Goal: Task Accomplishment & Management: Manage account settings

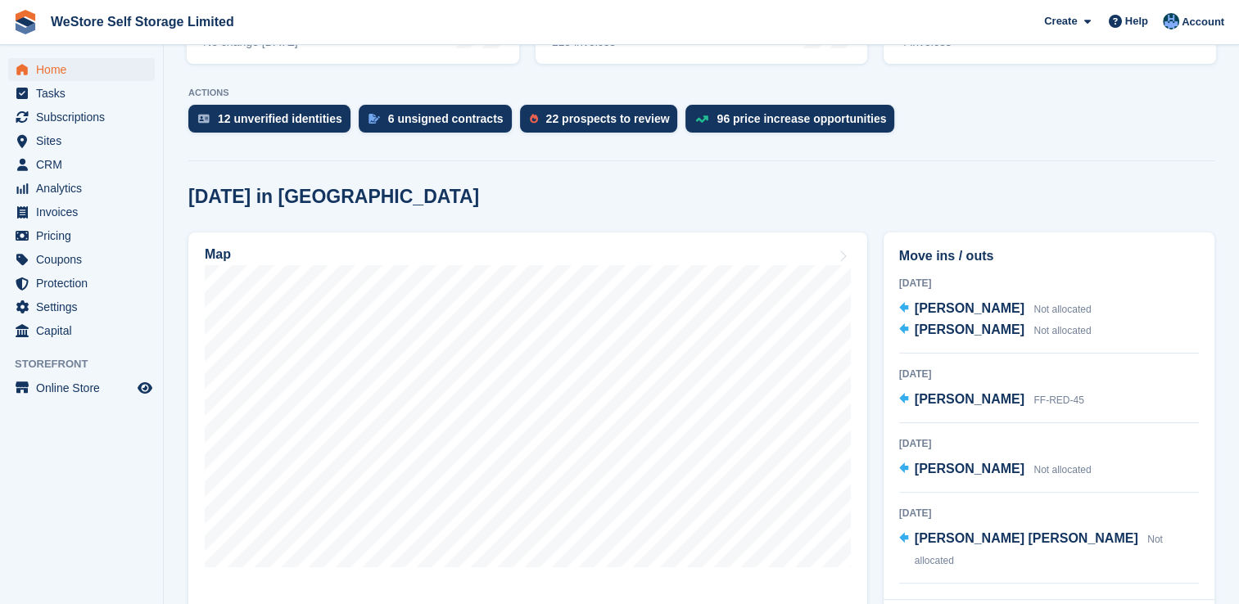
scroll to position [316, 0]
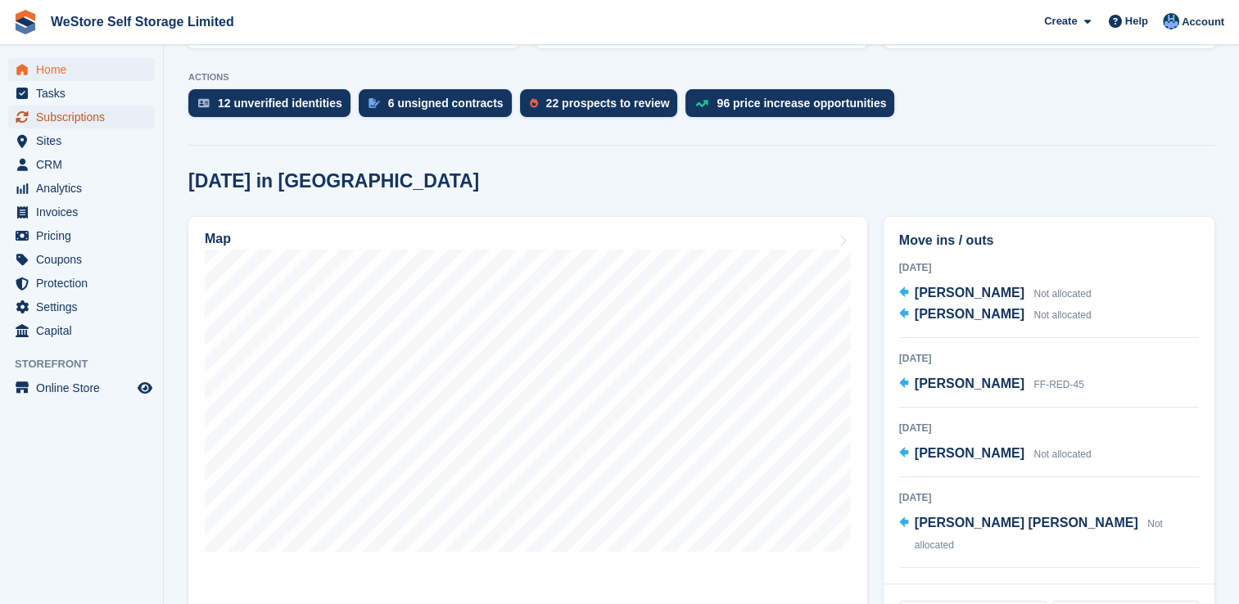
click at [90, 120] on span "Subscriptions" at bounding box center [85, 117] width 98 height 23
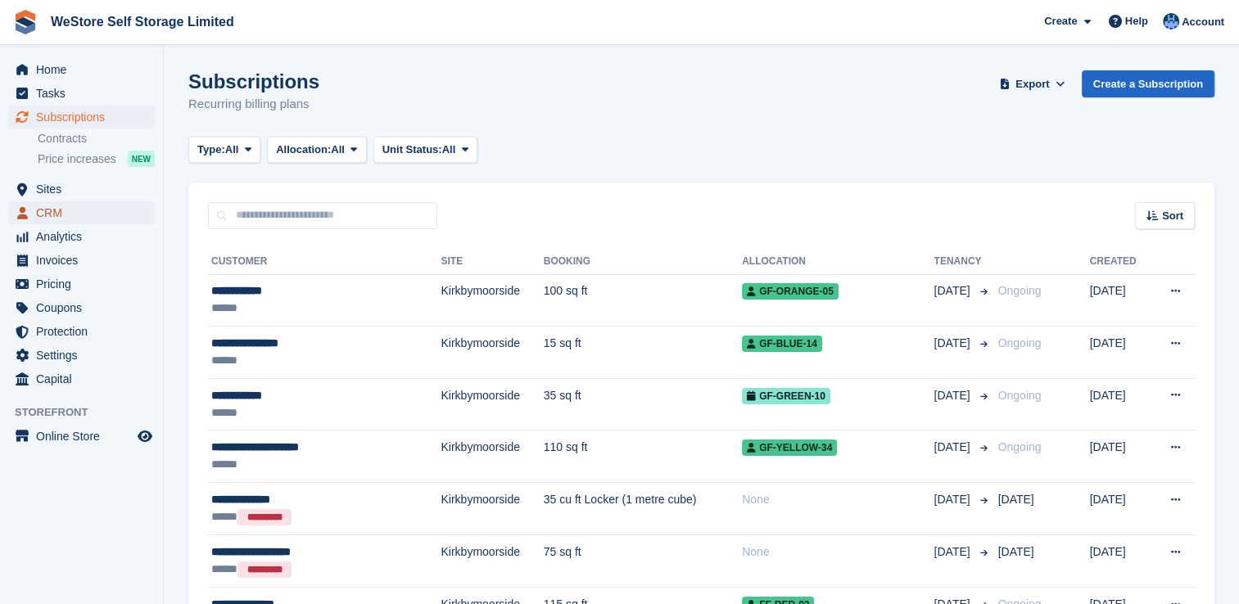
click at [52, 210] on span "CRM" at bounding box center [85, 212] width 98 height 23
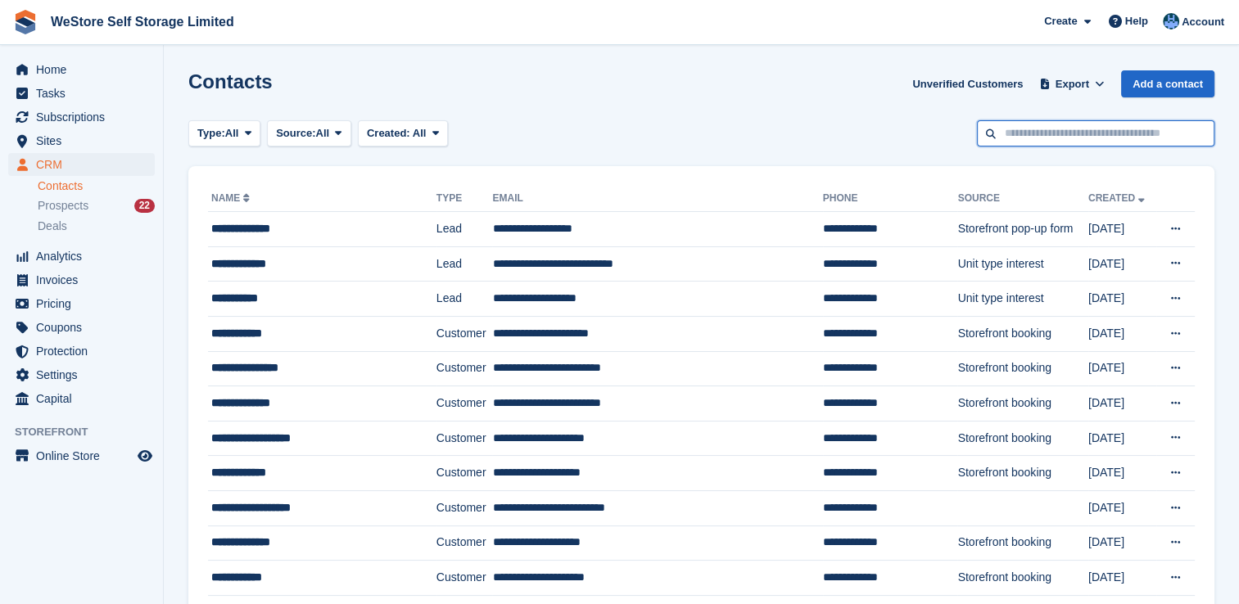
click at [1030, 138] on input "text" at bounding box center [1096, 133] width 238 height 27
type input "******"
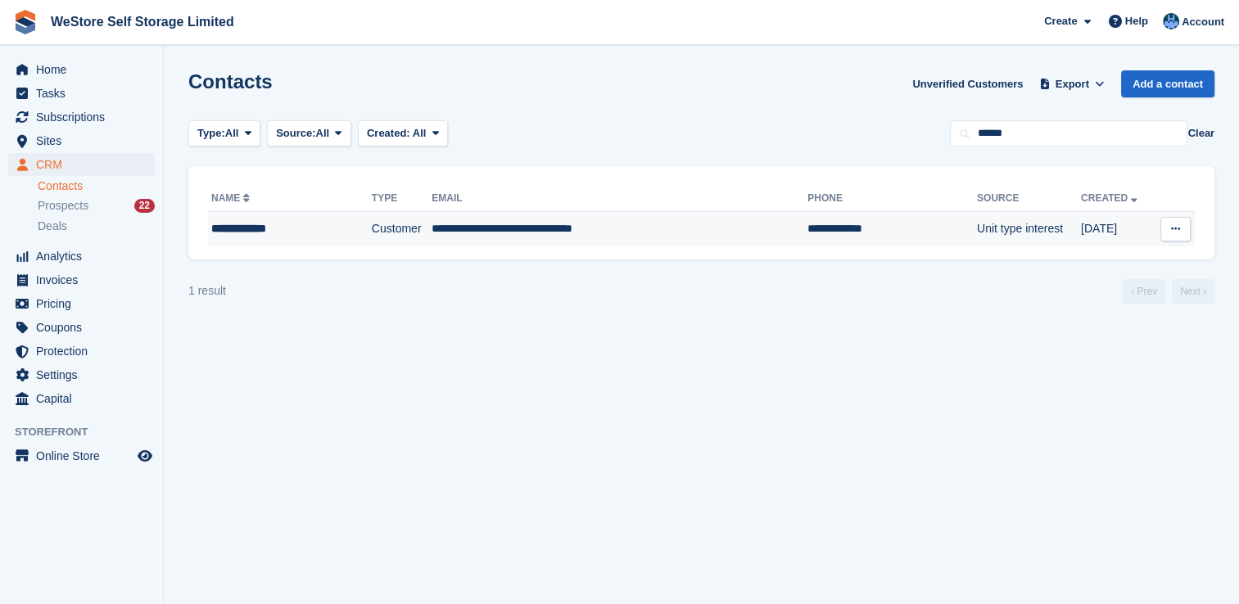
click at [257, 224] on div "**********" at bounding box center [277, 228] width 132 height 17
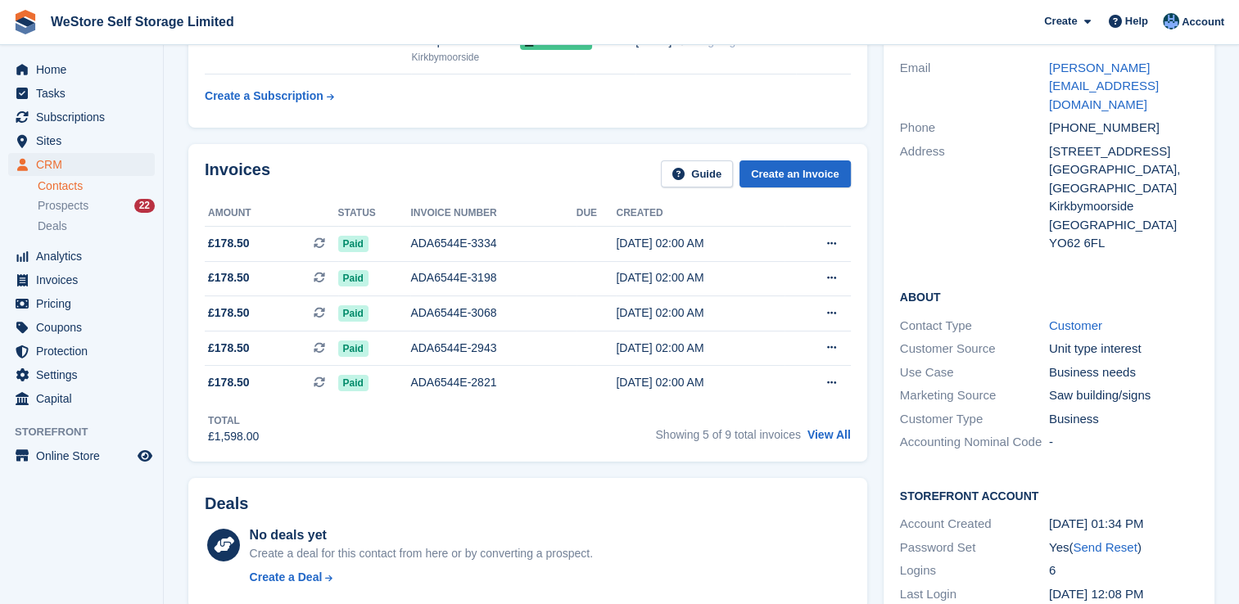
scroll to position [156, 0]
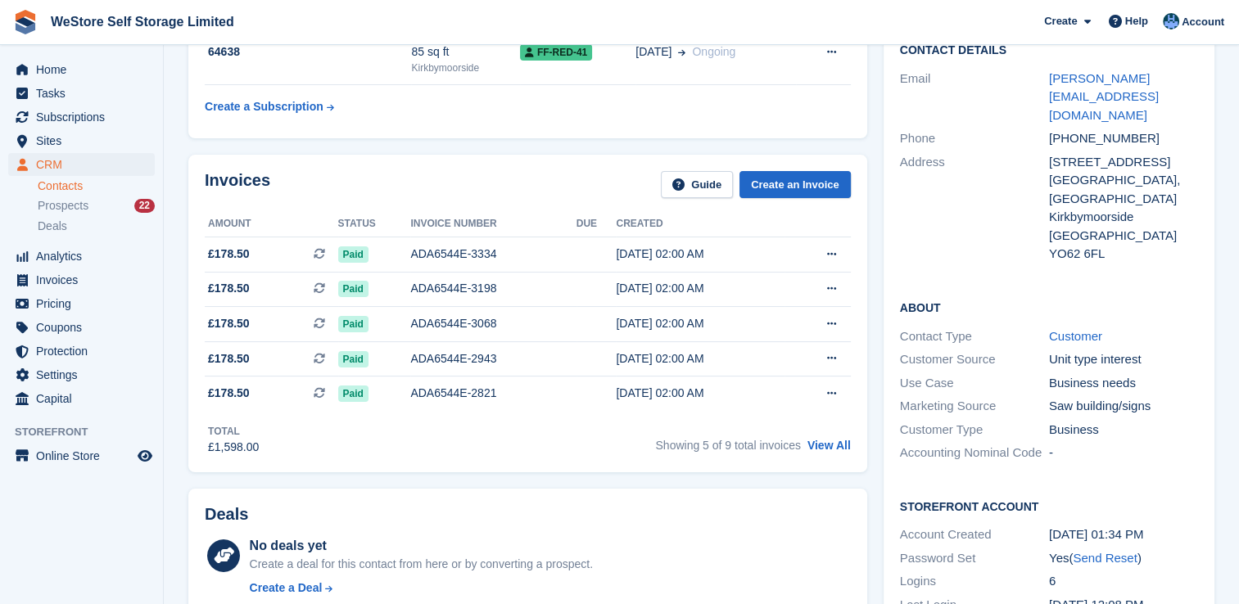
click at [1101, 171] on div "Unit 9, Old Highways Depot, Manor Vale Lane" at bounding box center [1123, 189] width 149 height 37
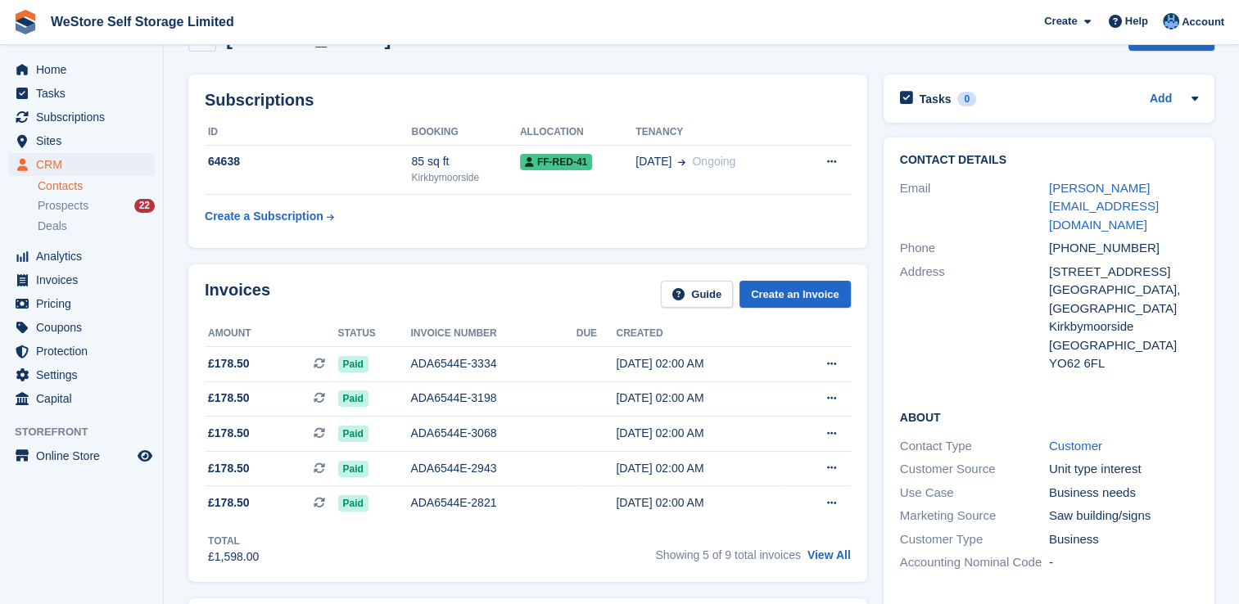
scroll to position [0, 0]
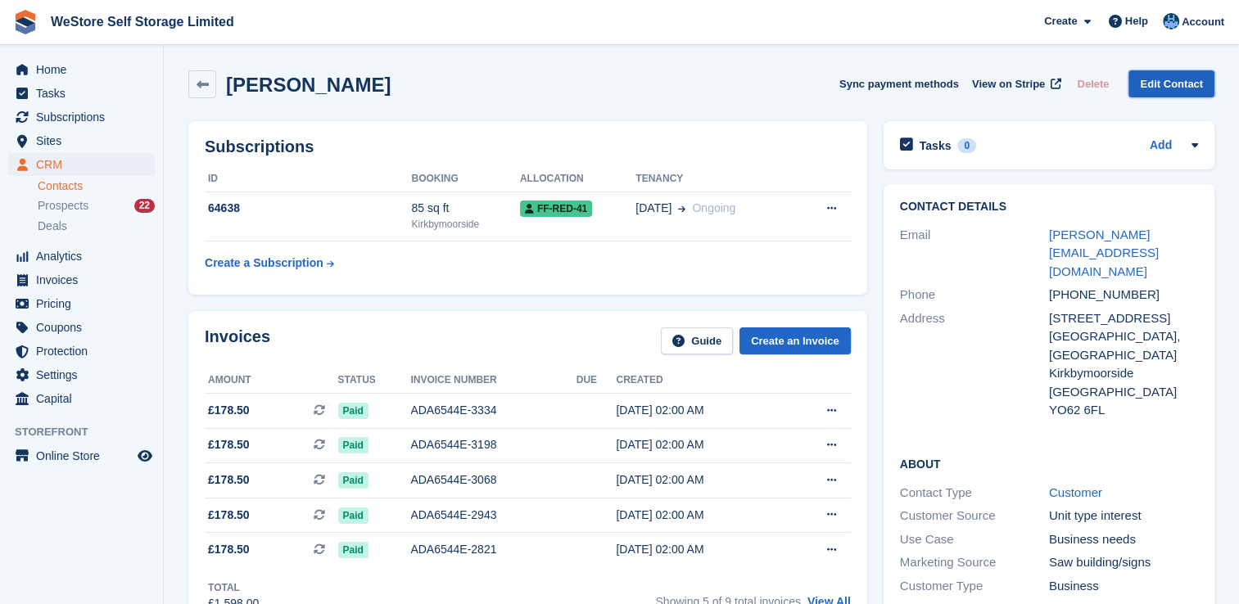
click at [1157, 95] on link "Edit Contact" at bounding box center [1172, 83] width 86 height 27
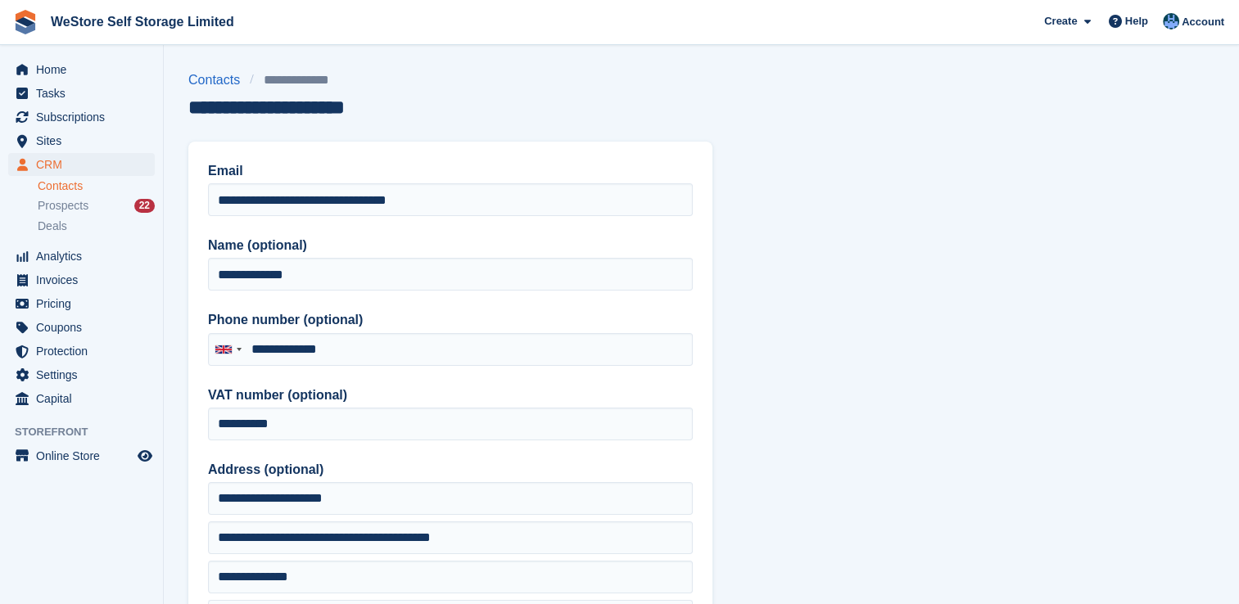
type input "**********"
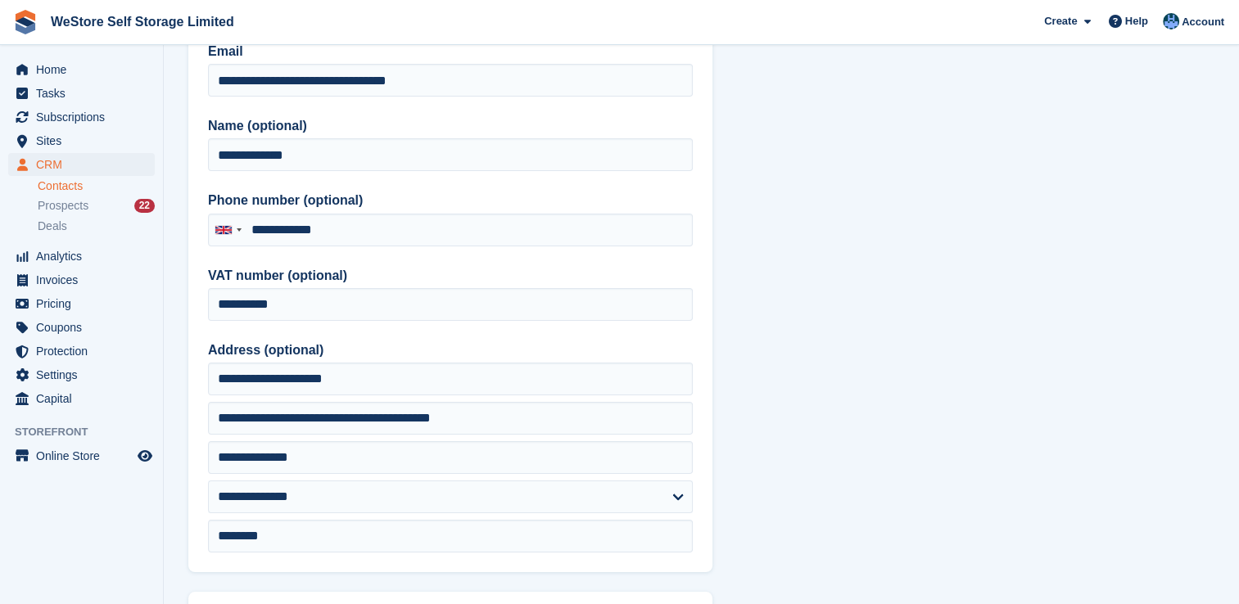
scroll to position [229, 0]
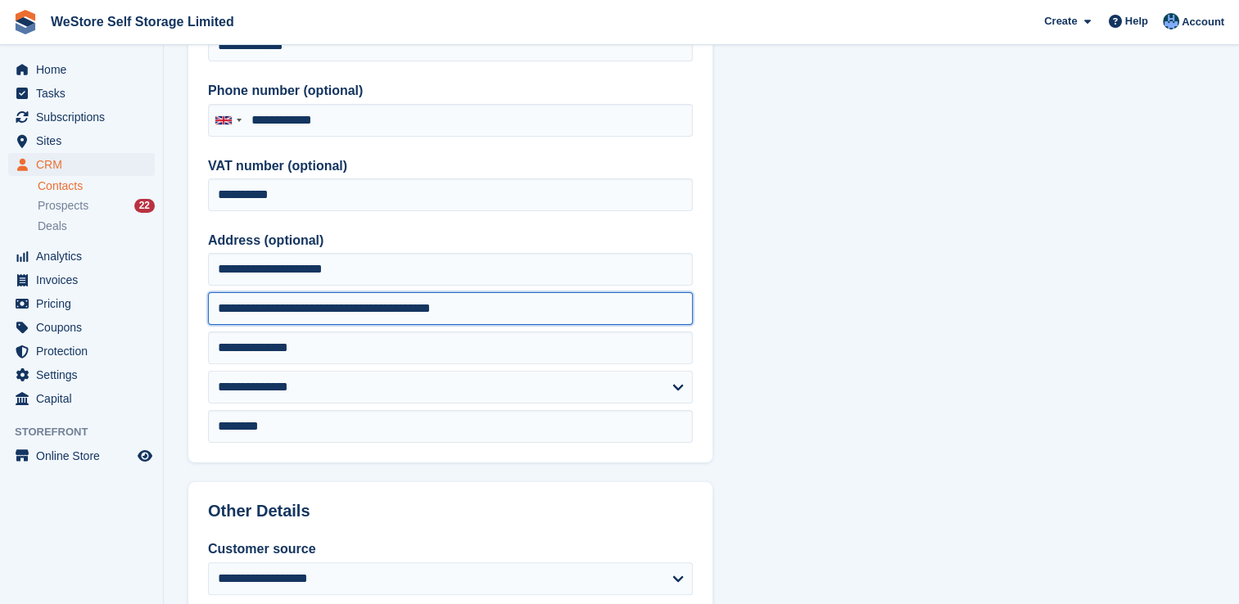
click at [488, 310] on input "**********" at bounding box center [450, 308] width 485 height 33
type input "*"
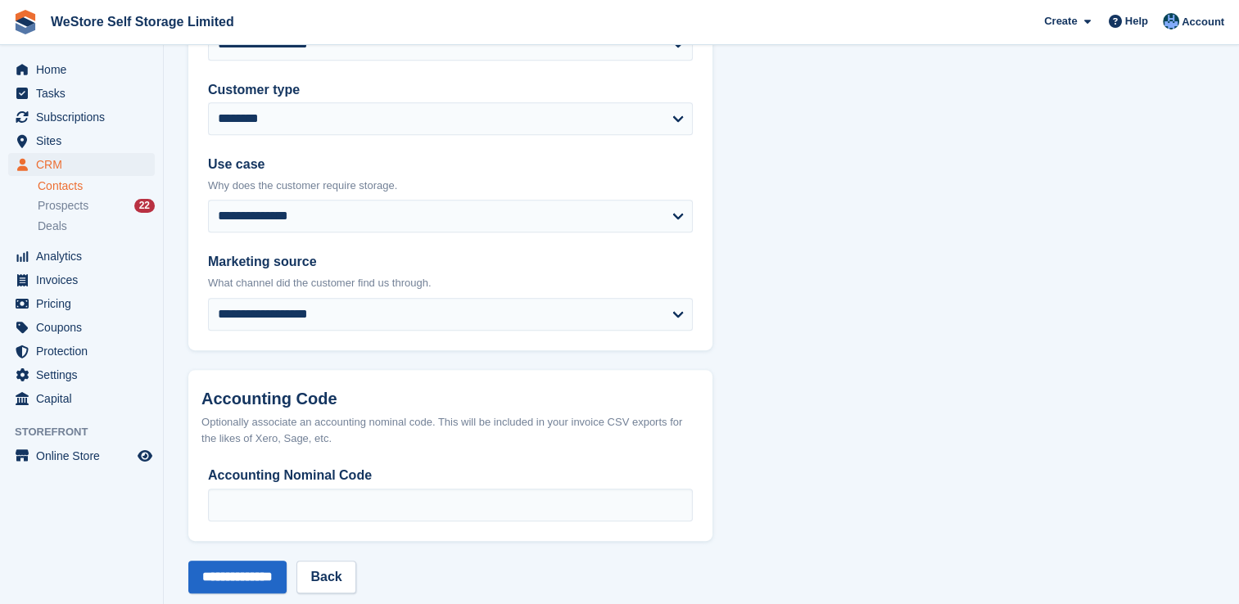
scroll to position [790, 0]
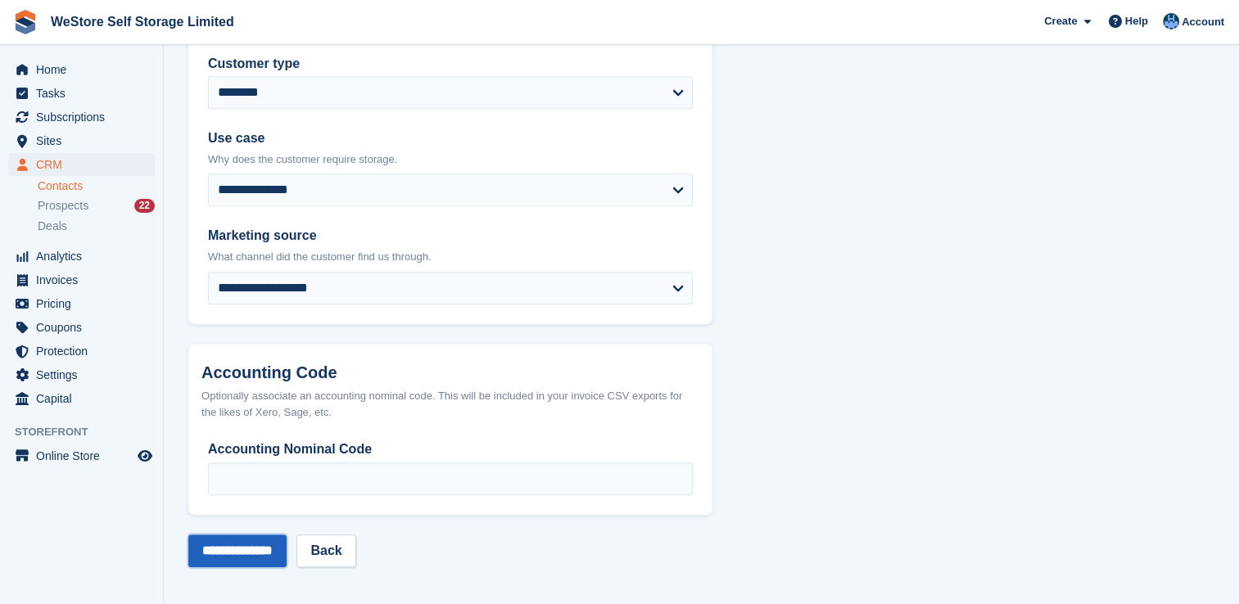
click at [249, 555] on input "**********" at bounding box center [237, 551] width 98 height 33
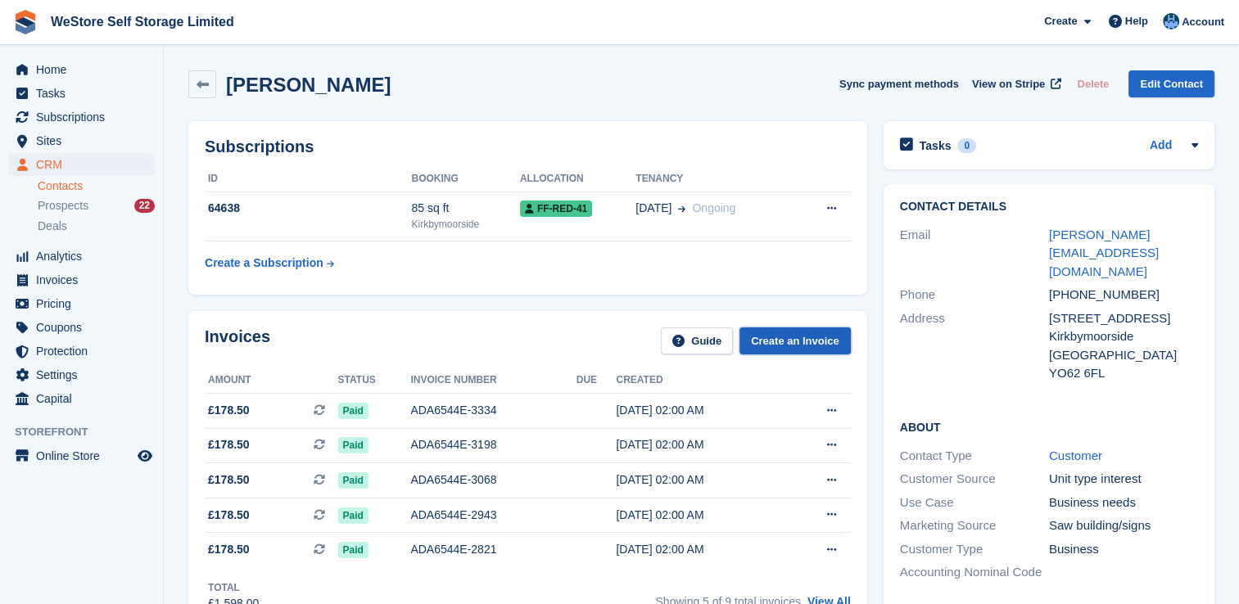
click at [794, 339] on link "Create an Invoice" at bounding box center [795, 341] width 111 height 27
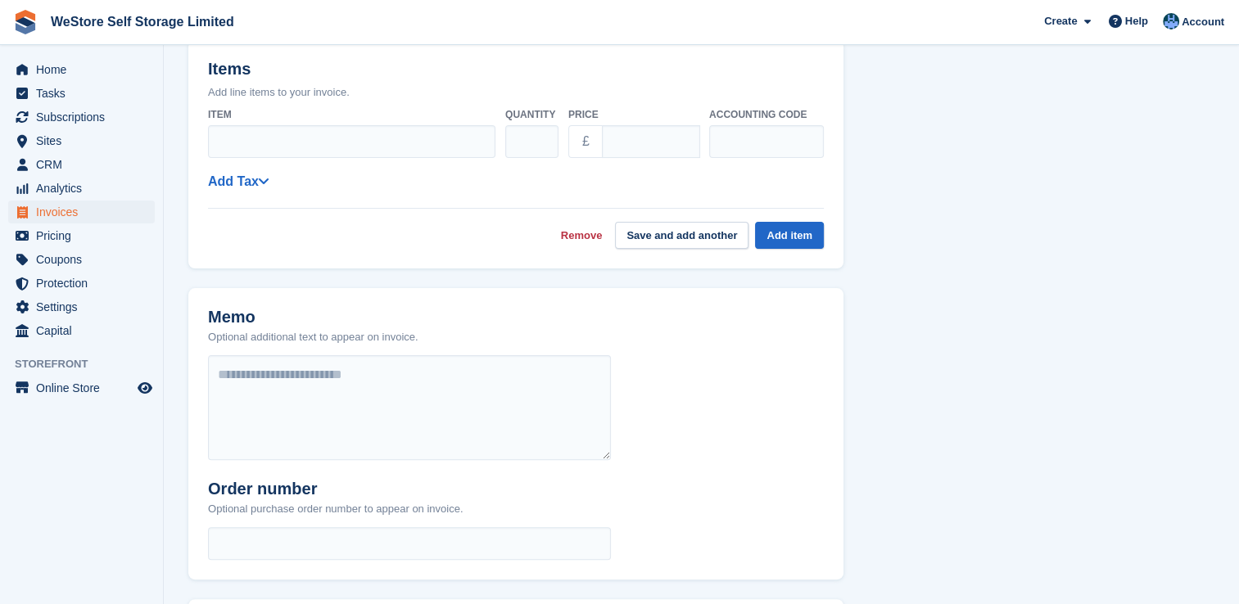
scroll to position [480, 0]
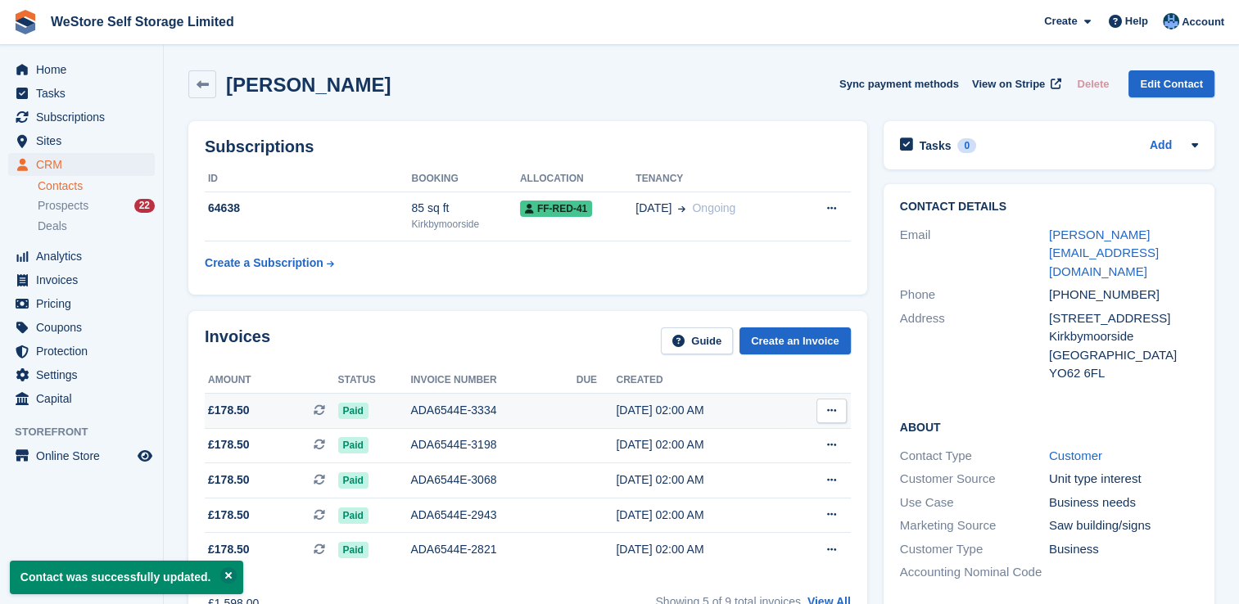
click at [832, 408] on icon at bounding box center [831, 410] width 9 height 11
click at [738, 441] on p "Download PDF" at bounding box center [768, 442] width 143 height 21
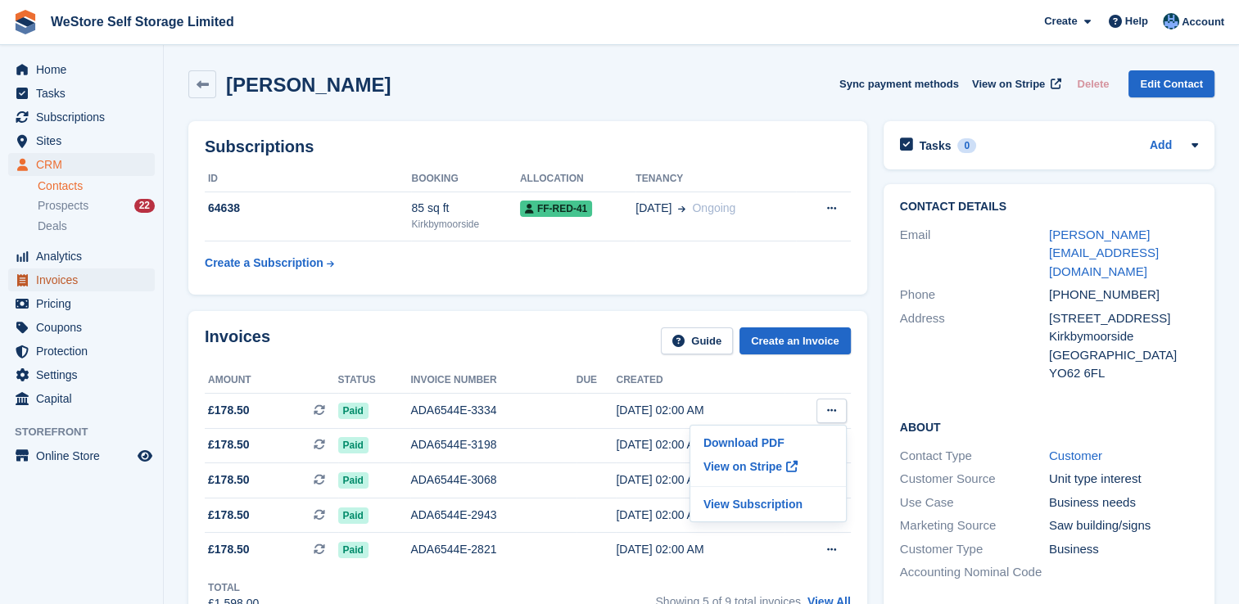
click at [45, 280] on span "Invoices" at bounding box center [85, 280] width 98 height 23
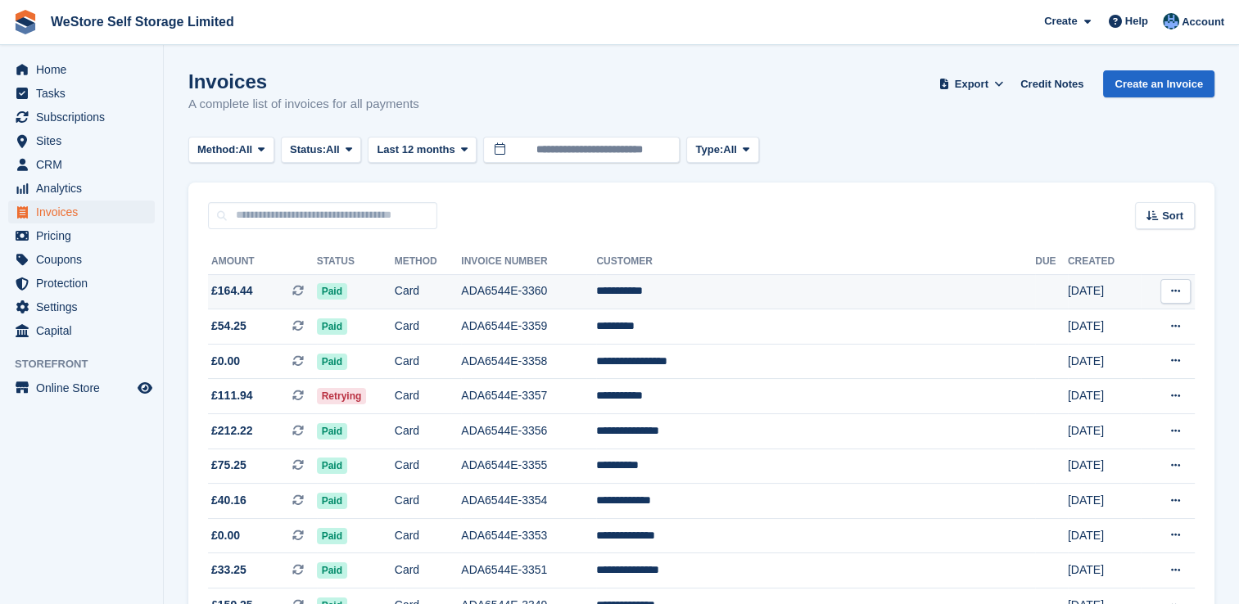
click at [1181, 291] on button at bounding box center [1176, 291] width 30 height 25
click at [1075, 323] on p "Download PDF" at bounding box center [1112, 323] width 143 height 21
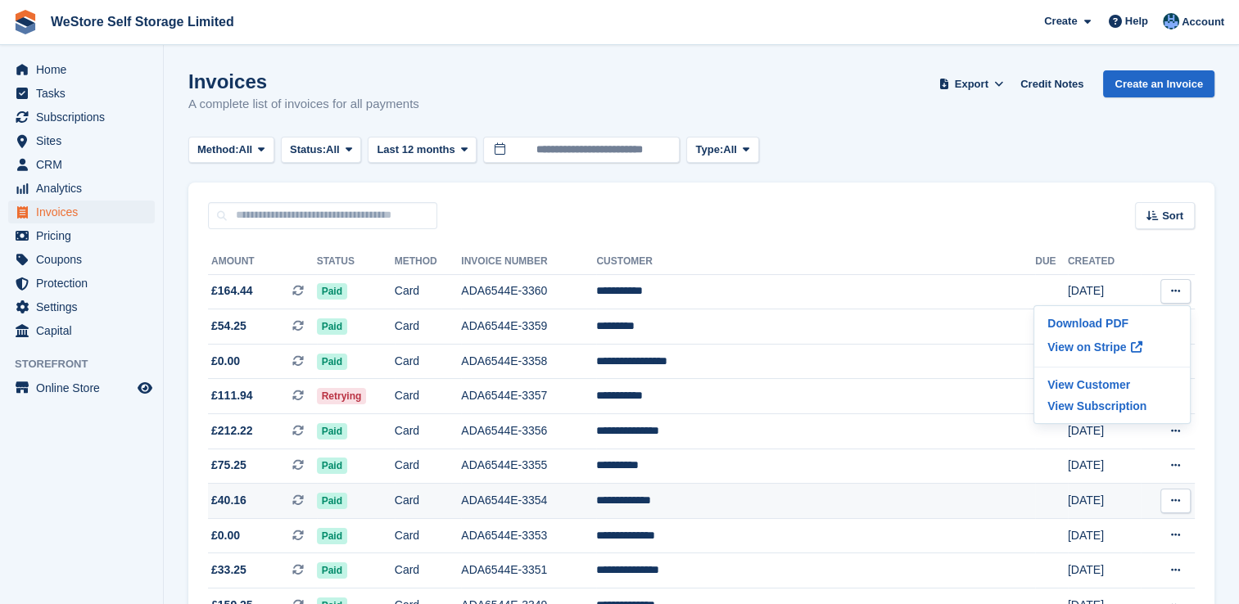
click at [1179, 501] on icon at bounding box center [1175, 501] width 9 height 11
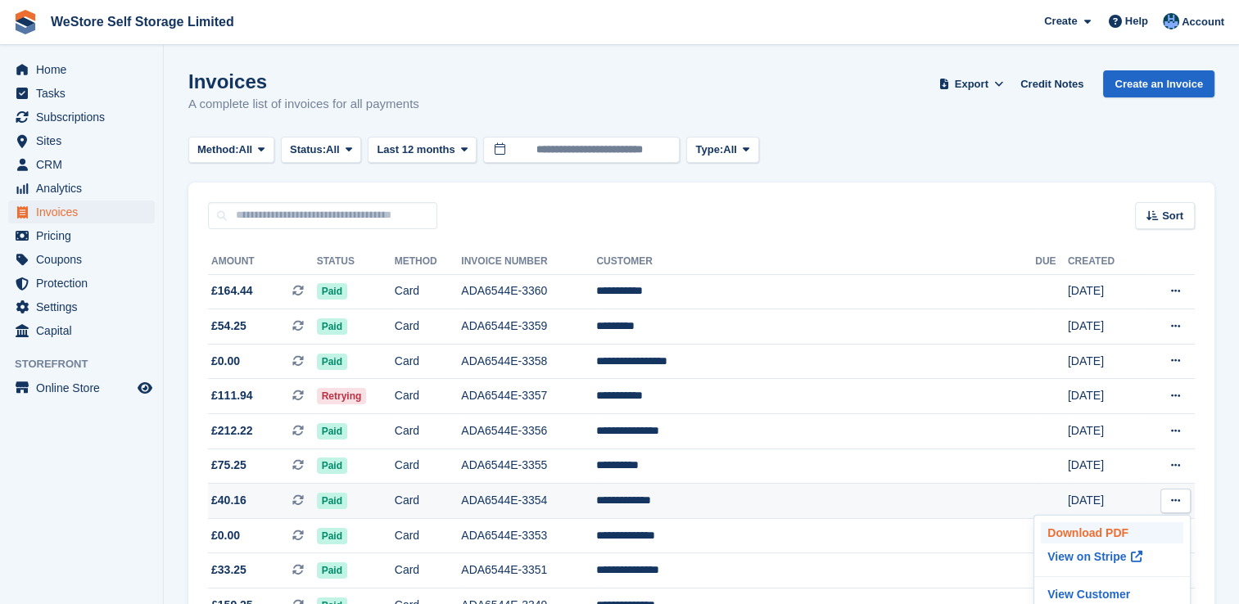
click at [1080, 532] on p "Download PDF" at bounding box center [1112, 533] width 143 height 21
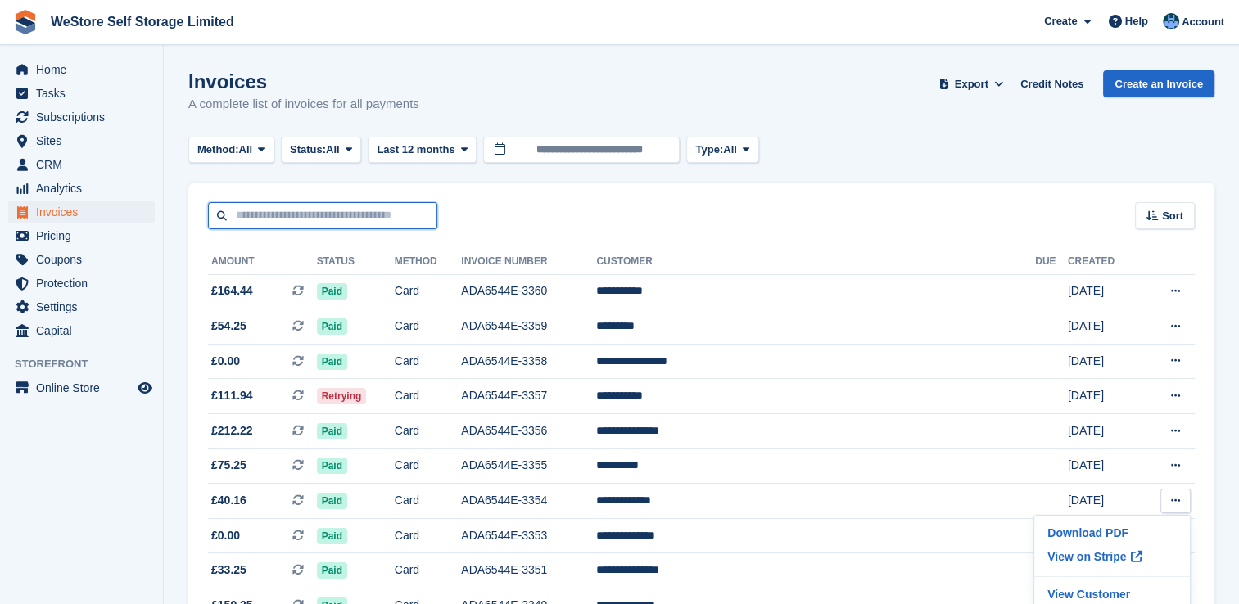
click at [333, 218] on input "text" at bounding box center [322, 215] width 229 height 27
click at [333, 218] on input "*" at bounding box center [322, 215] width 229 height 27
type input "*****"
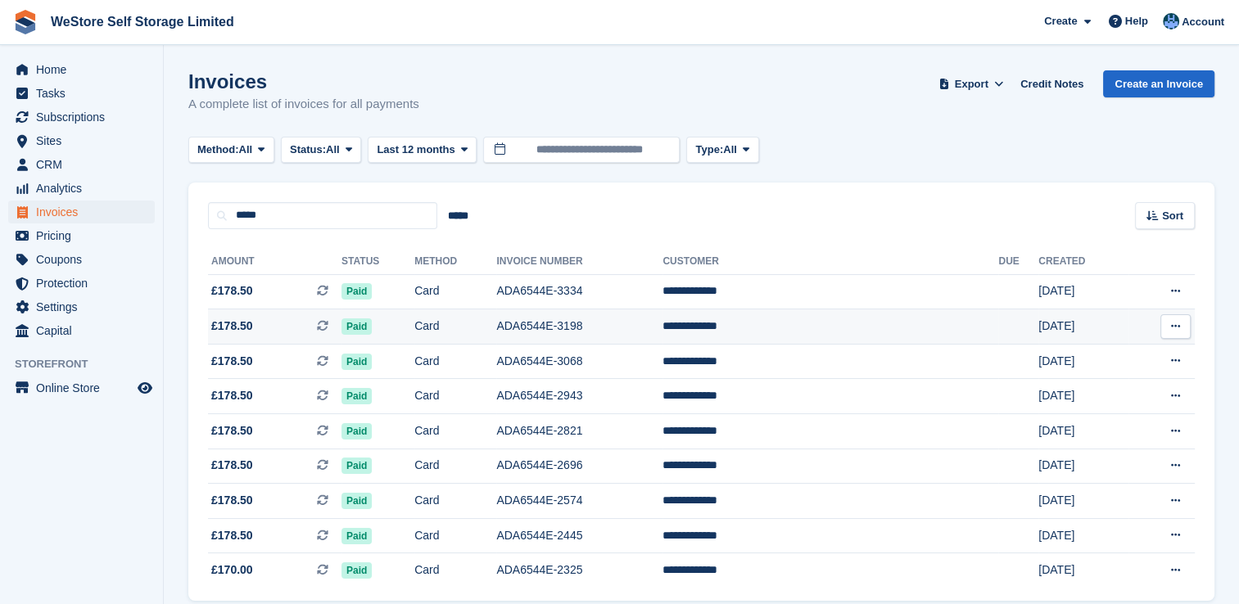
click at [794, 323] on td "**********" at bounding box center [831, 327] width 336 height 35
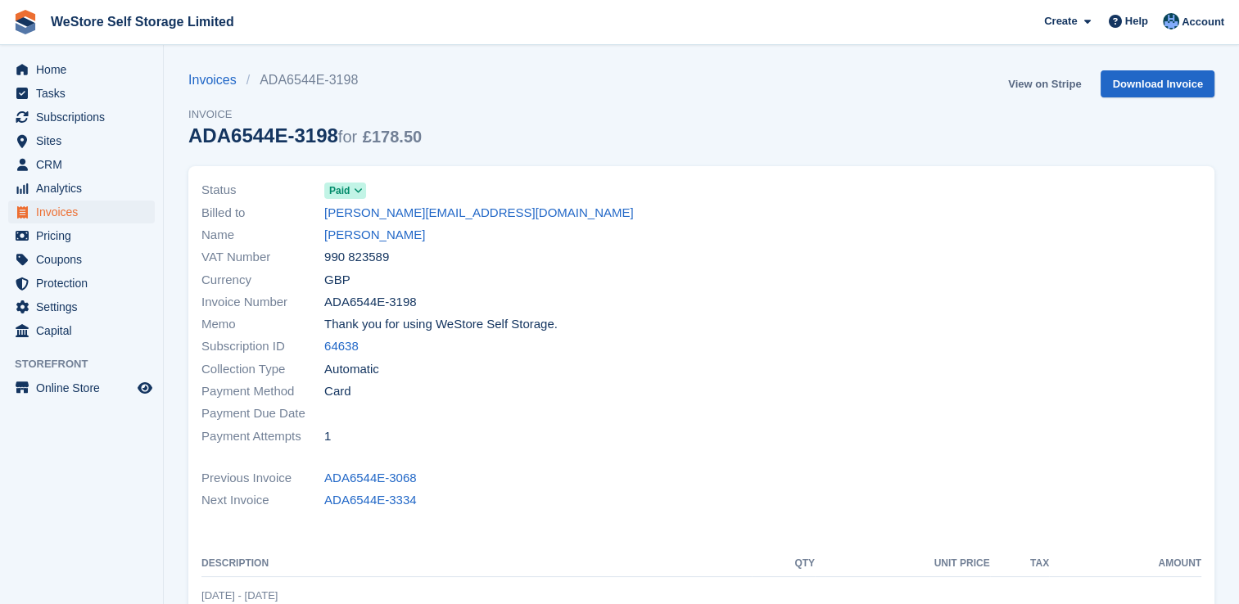
click at [1048, 80] on link "View on Stripe" at bounding box center [1045, 83] width 86 height 27
click at [1135, 18] on span "Help" at bounding box center [1136, 21] width 23 height 16
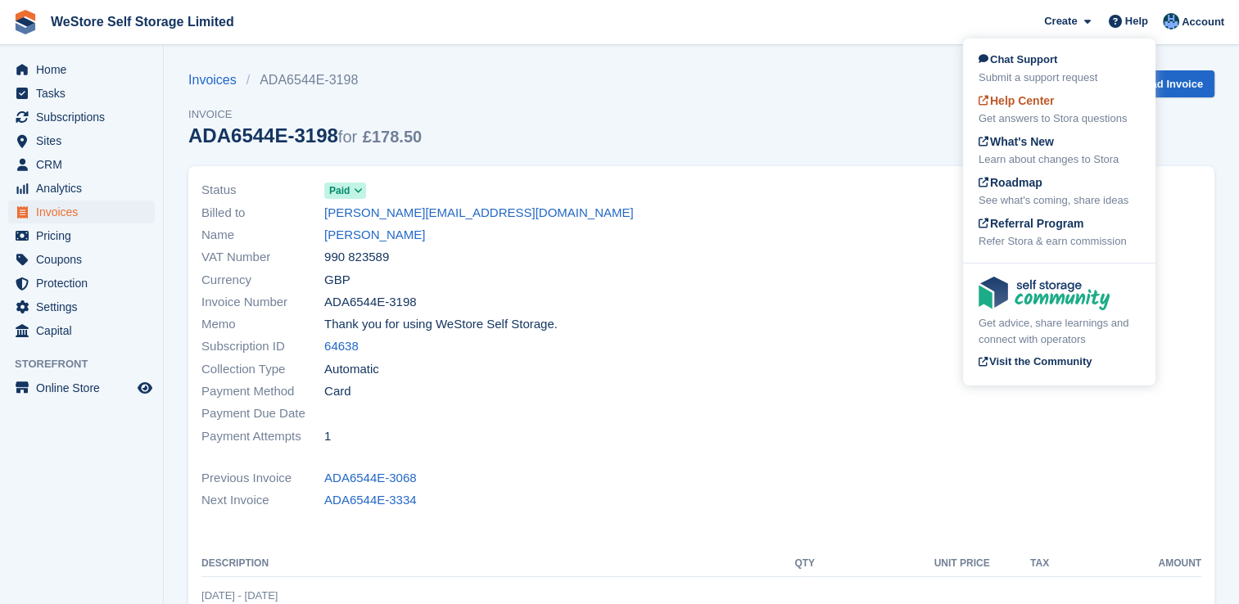
click at [1025, 100] on span "Help Center" at bounding box center [1017, 100] width 76 height 13
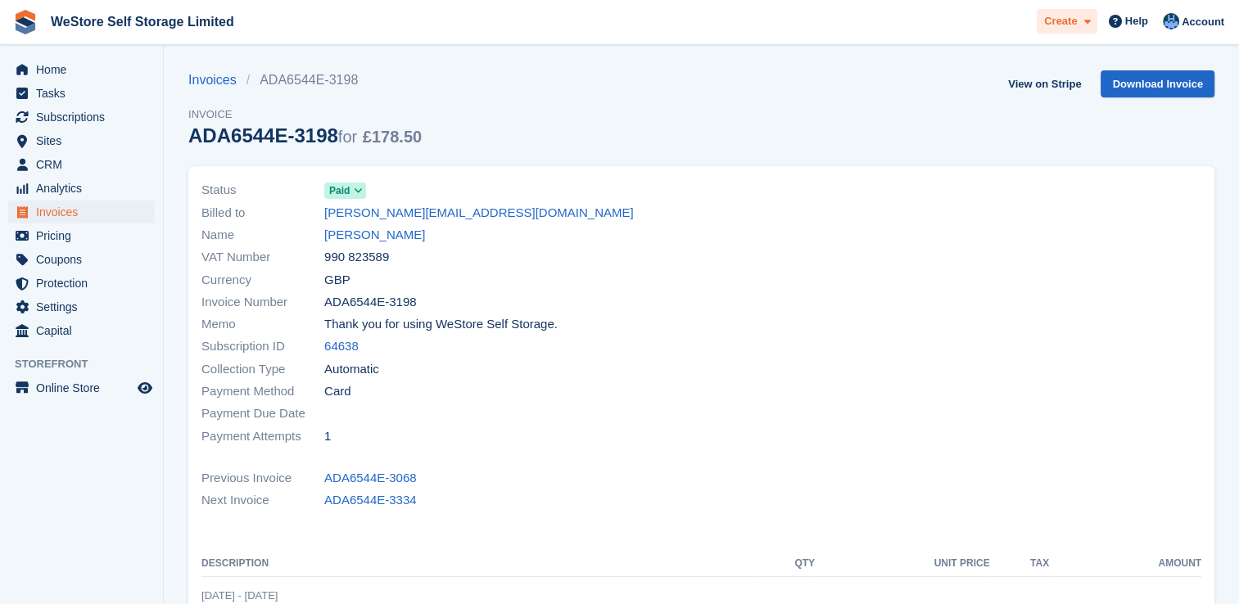
click at [1090, 20] on icon at bounding box center [1087, 21] width 7 height 11
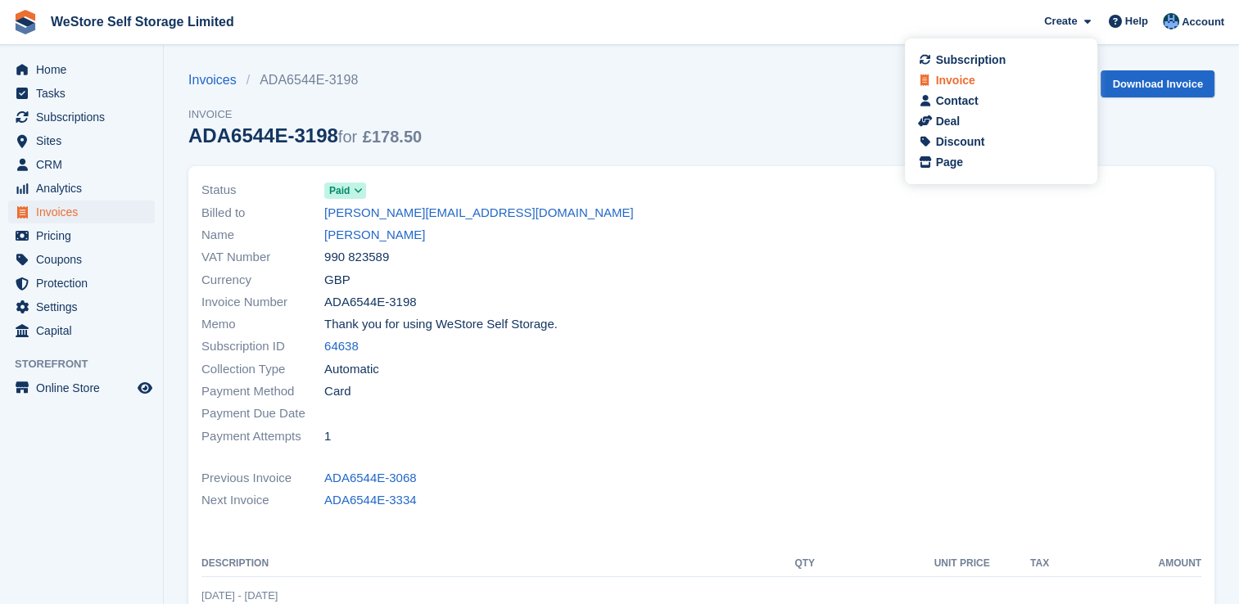
click at [957, 80] on div "Invoice" at bounding box center [954, 80] width 39 height 17
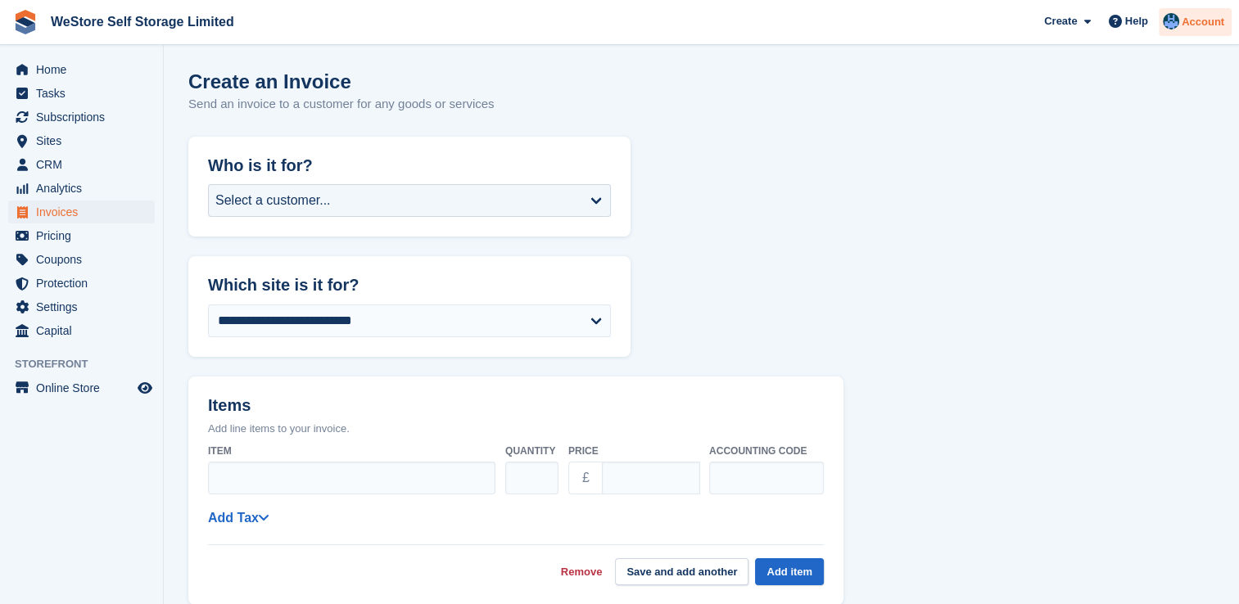
click at [1176, 25] on img at bounding box center [1171, 21] width 16 height 16
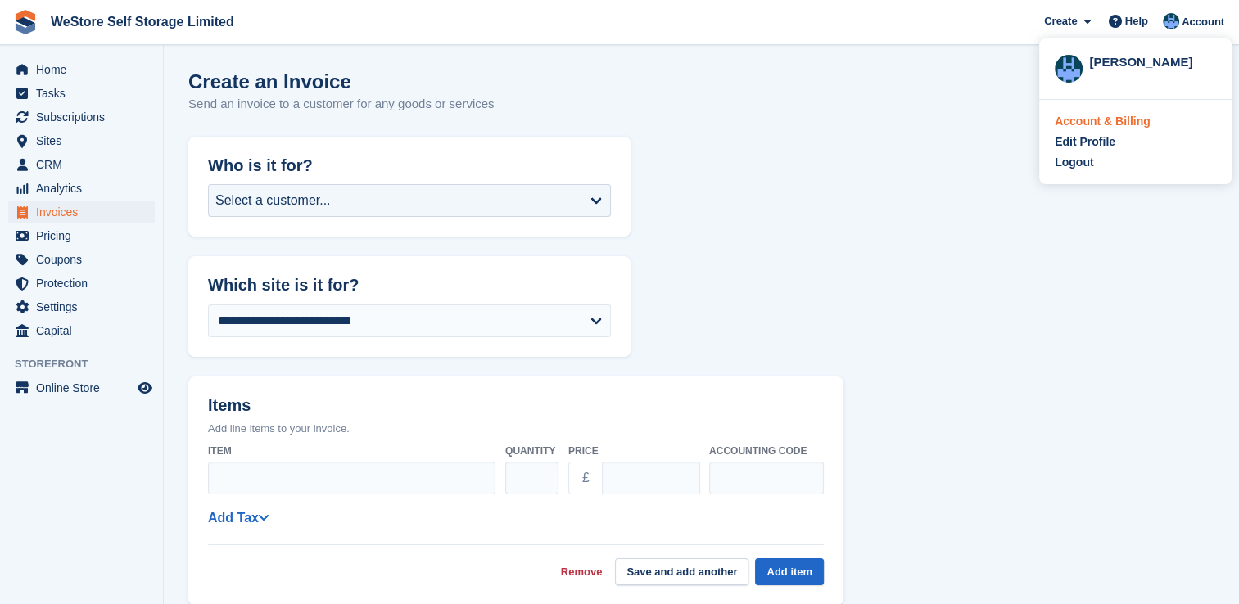
click at [1067, 120] on div "Account & Billing" at bounding box center [1103, 121] width 96 height 17
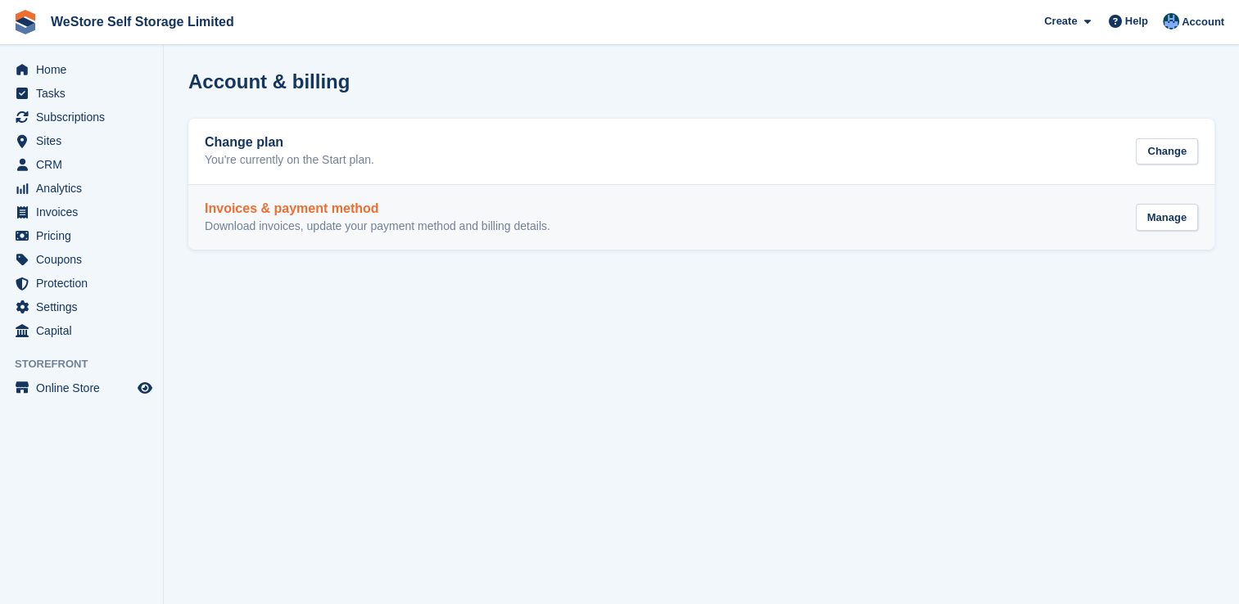
click at [348, 211] on h2 "Invoices & payment method" at bounding box center [378, 208] width 346 height 15
